Goal: Navigation & Orientation: Find specific page/section

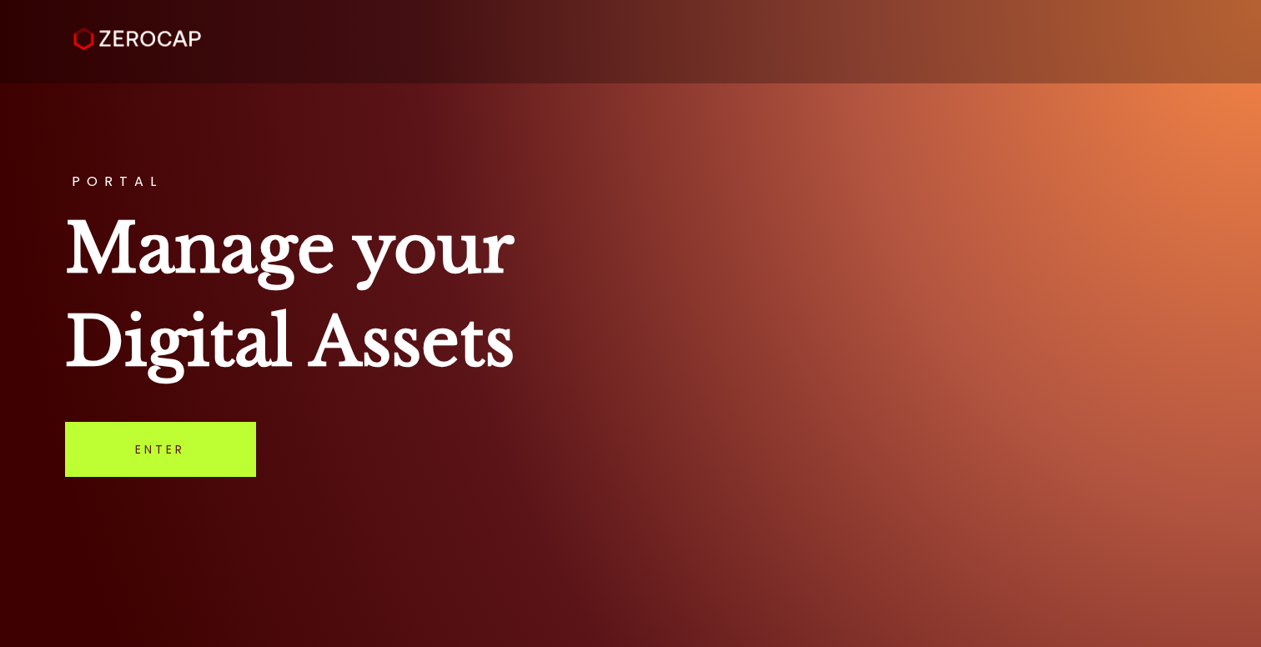
click at [142, 464] on link "Enter" at bounding box center [160, 449] width 191 height 55
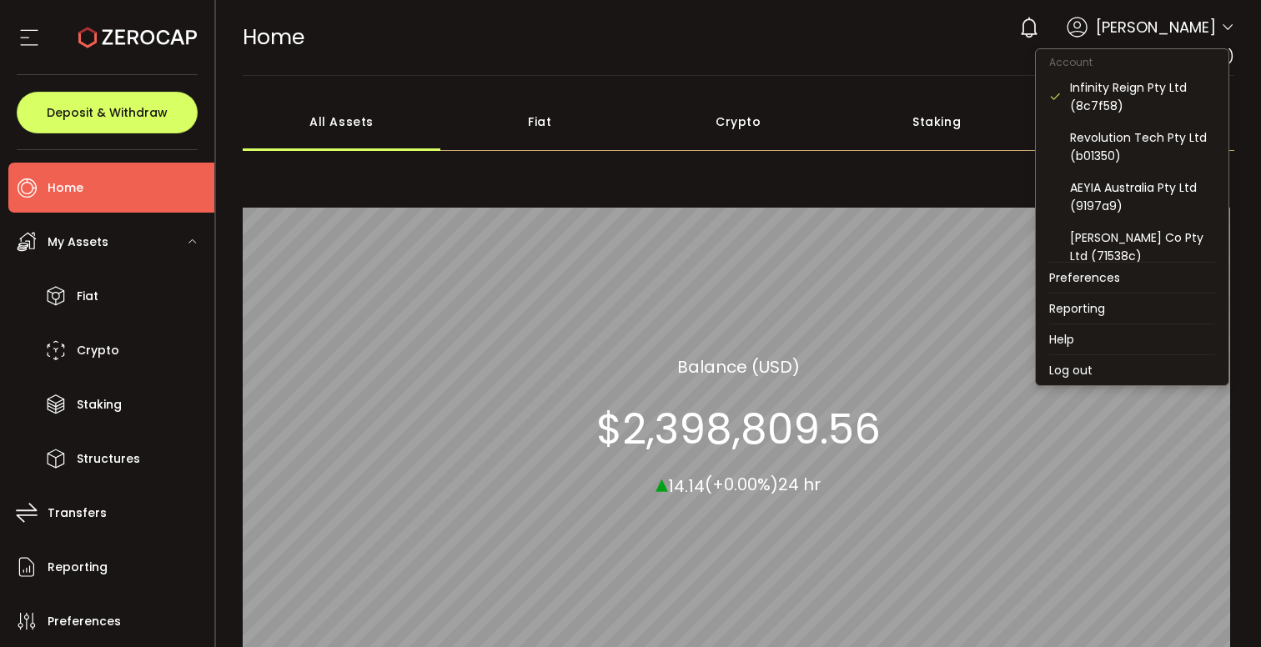
click at [1221, 27] on icon at bounding box center [1227, 27] width 13 height 13
click at [1172, 135] on div "Revolution Tech Pty Ltd (b01350)" at bounding box center [1142, 146] width 145 height 37
